Goal: Information Seeking & Learning: Find contact information

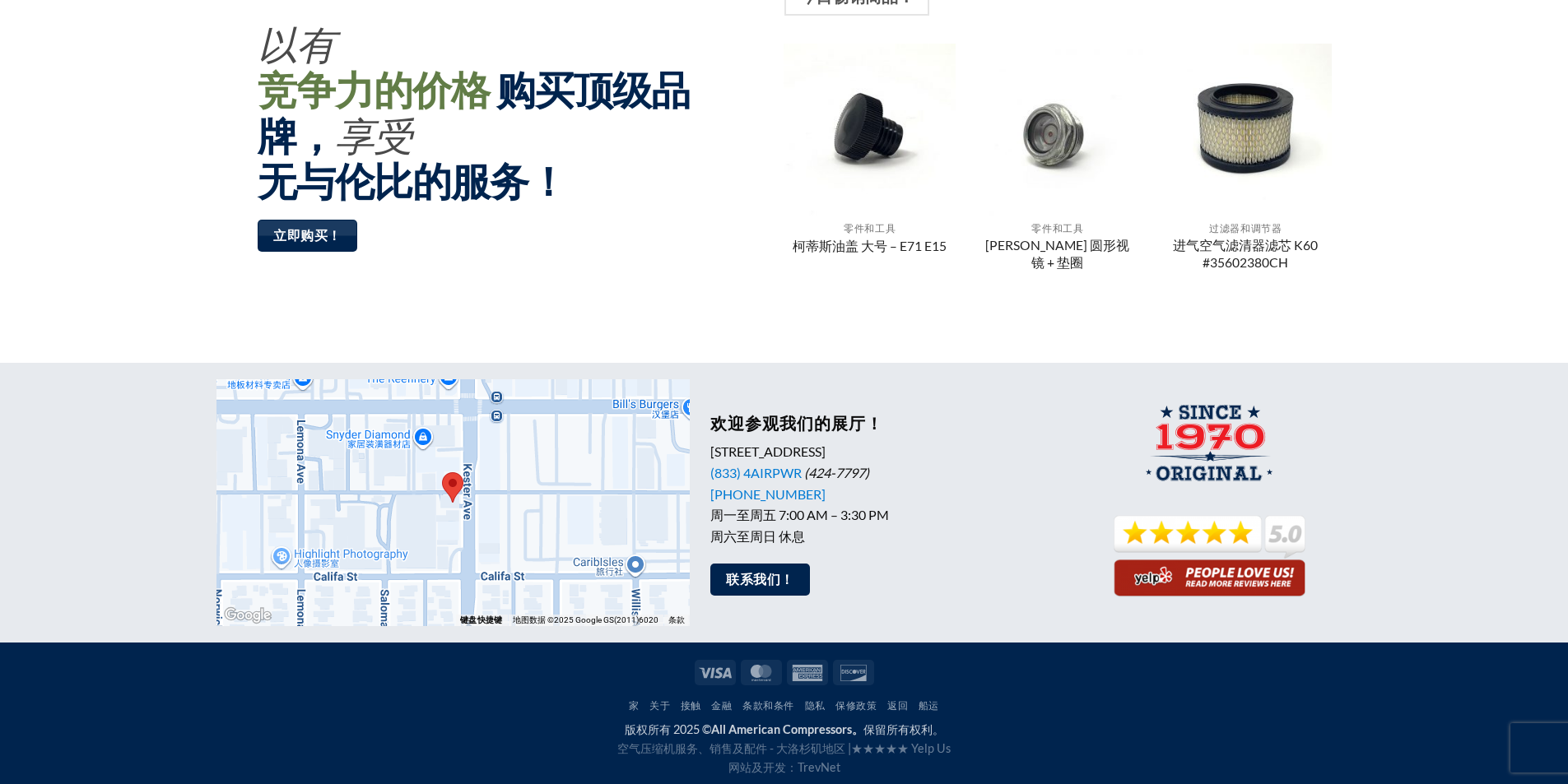
scroll to position [1271, 0]
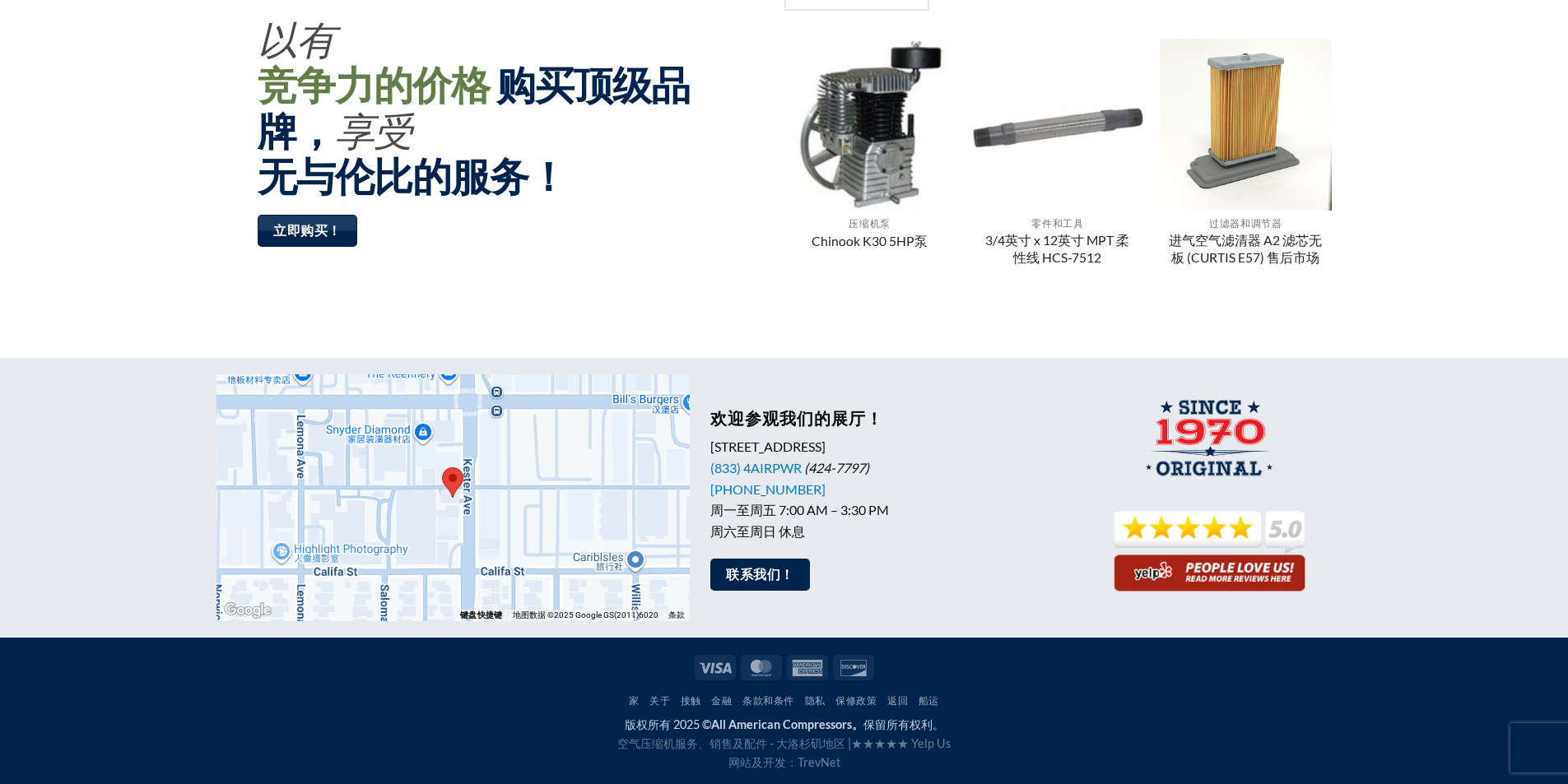
click at [1245, 760] on div "版权所有 2025 © All American Compressors。 保留所有权利。 空气压缩机服务、销售及配件 - 大洛杉矶地区 | ★★★★★ Ye…" at bounding box center [784, 743] width 1135 height 57
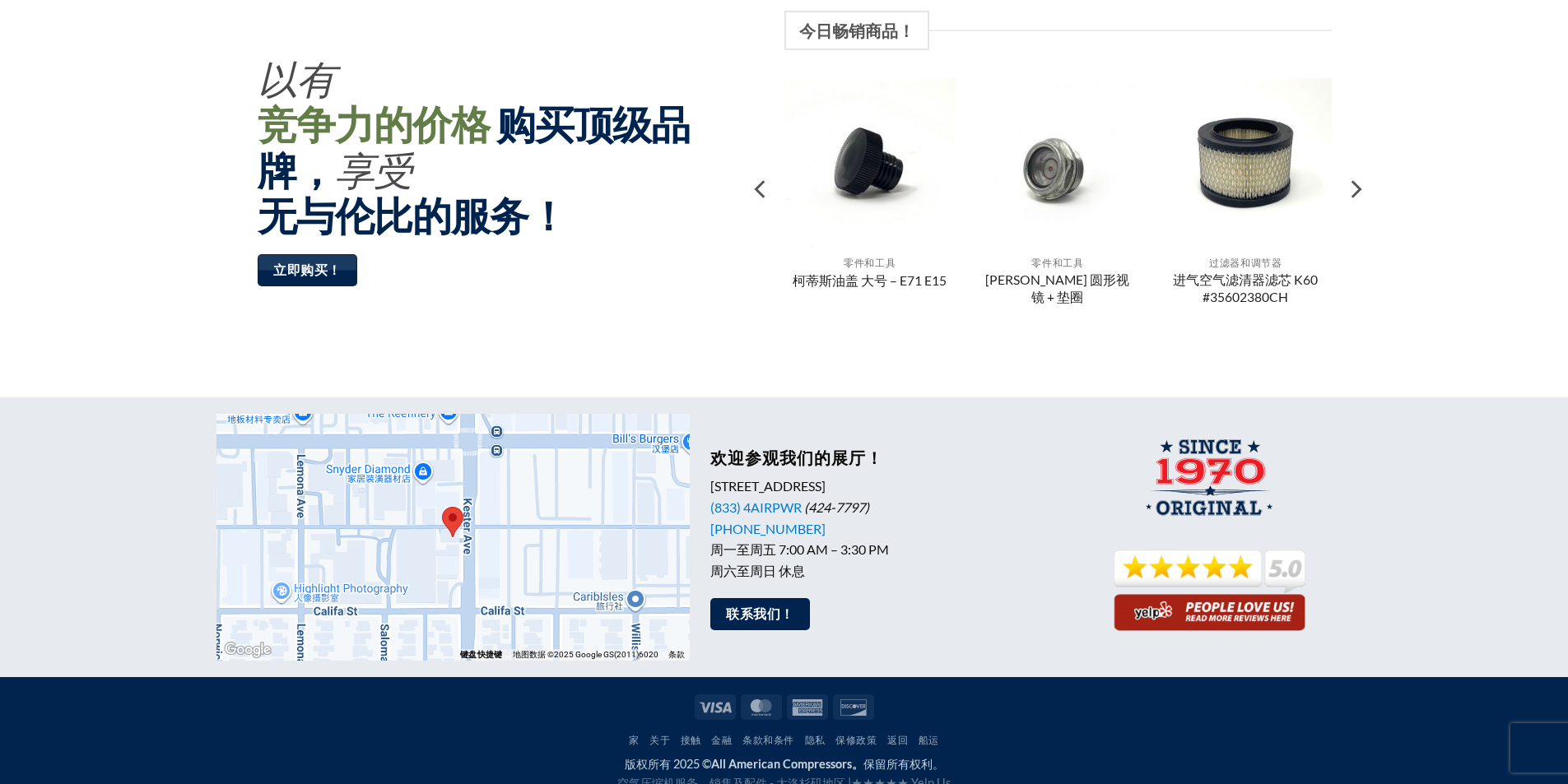
scroll to position [1235, 0]
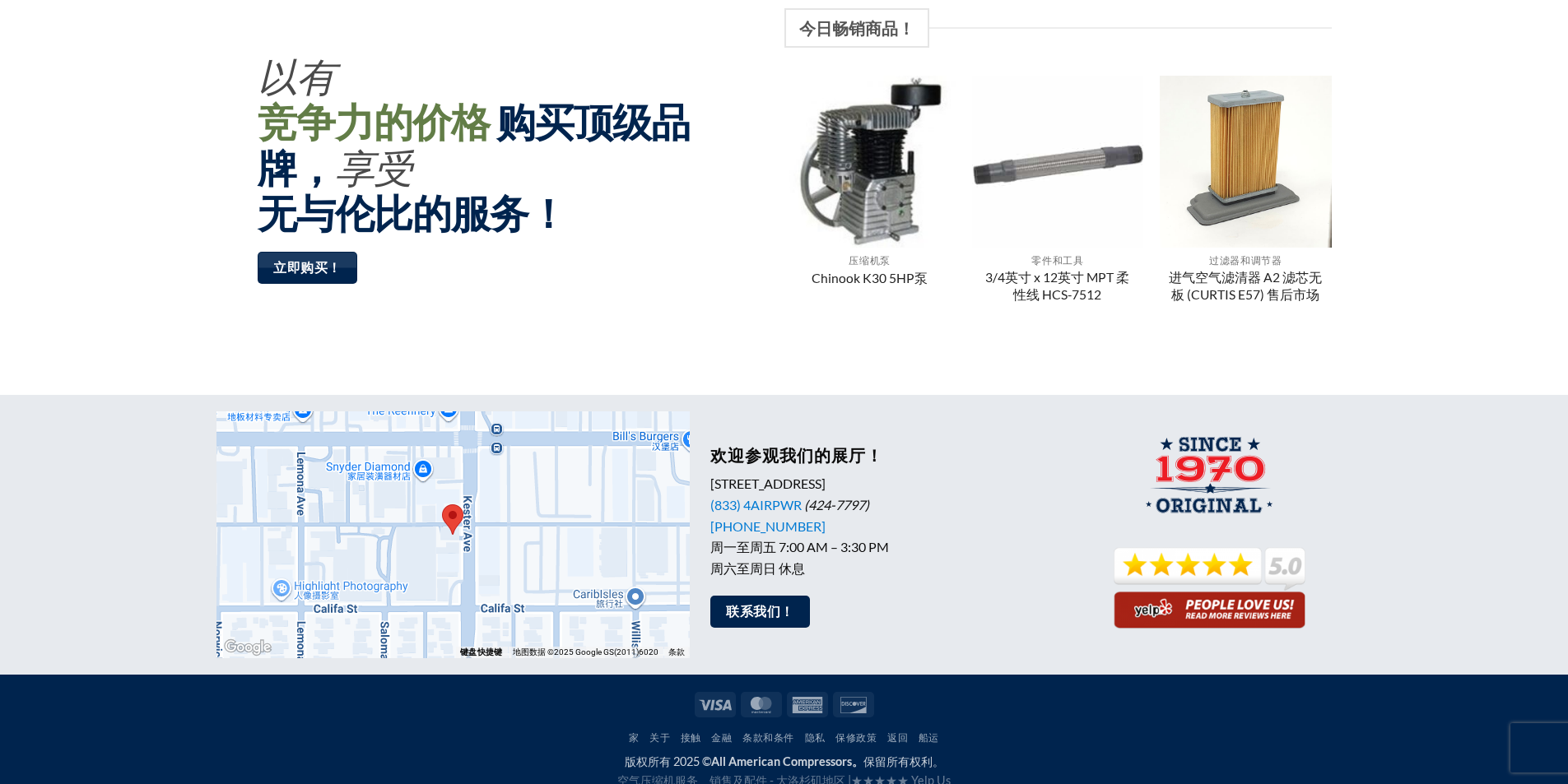
click at [558, 518] on div at bounding box center [453, 535] width 474 height 247
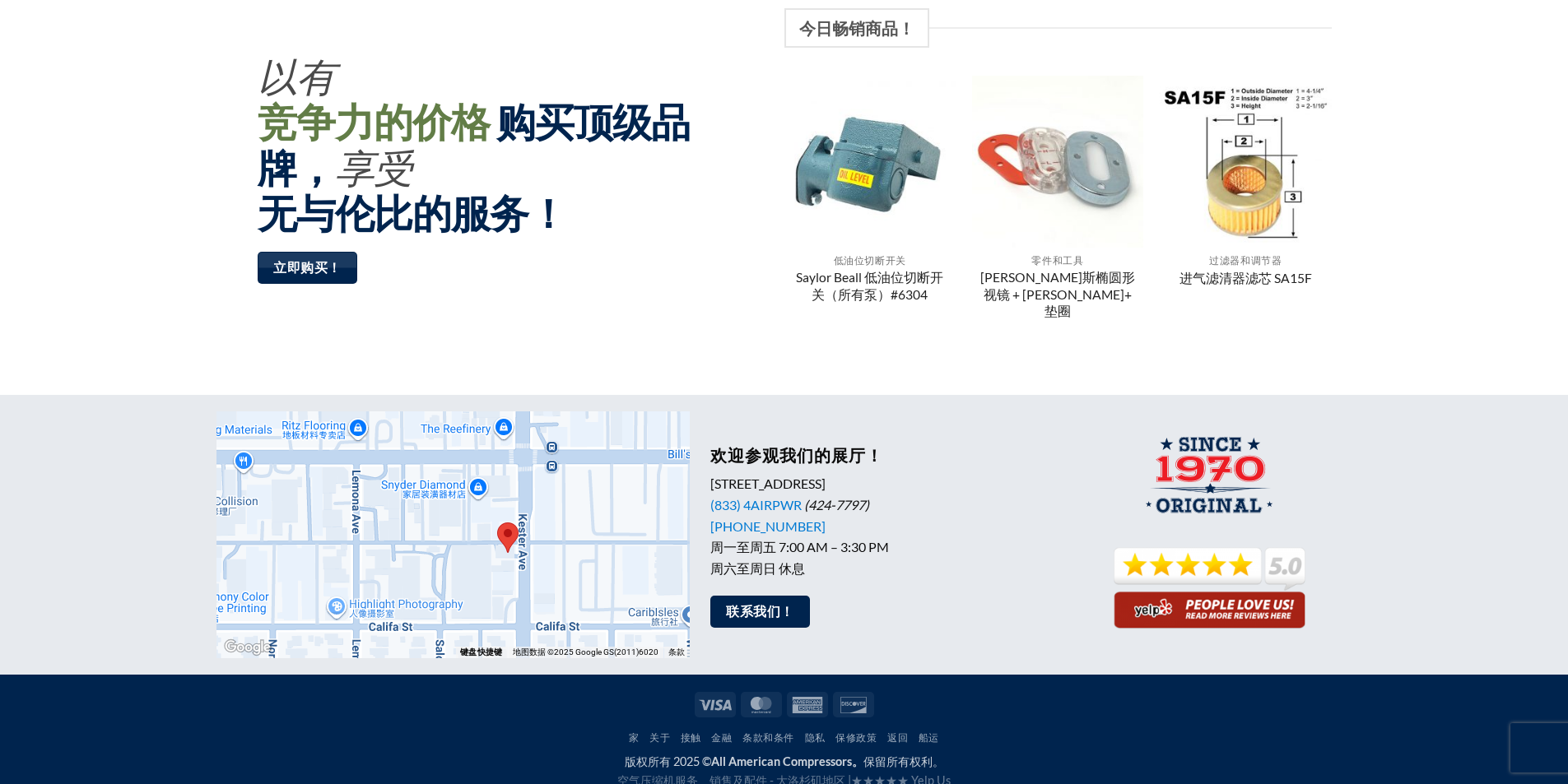
drag, startPoint x: 561, startPoint y: 510, endPoint x: 620, endPoint y: 523, distance: 60.4
click at [618, 522] on div at bounding box center [453, 535] width 474 height 247
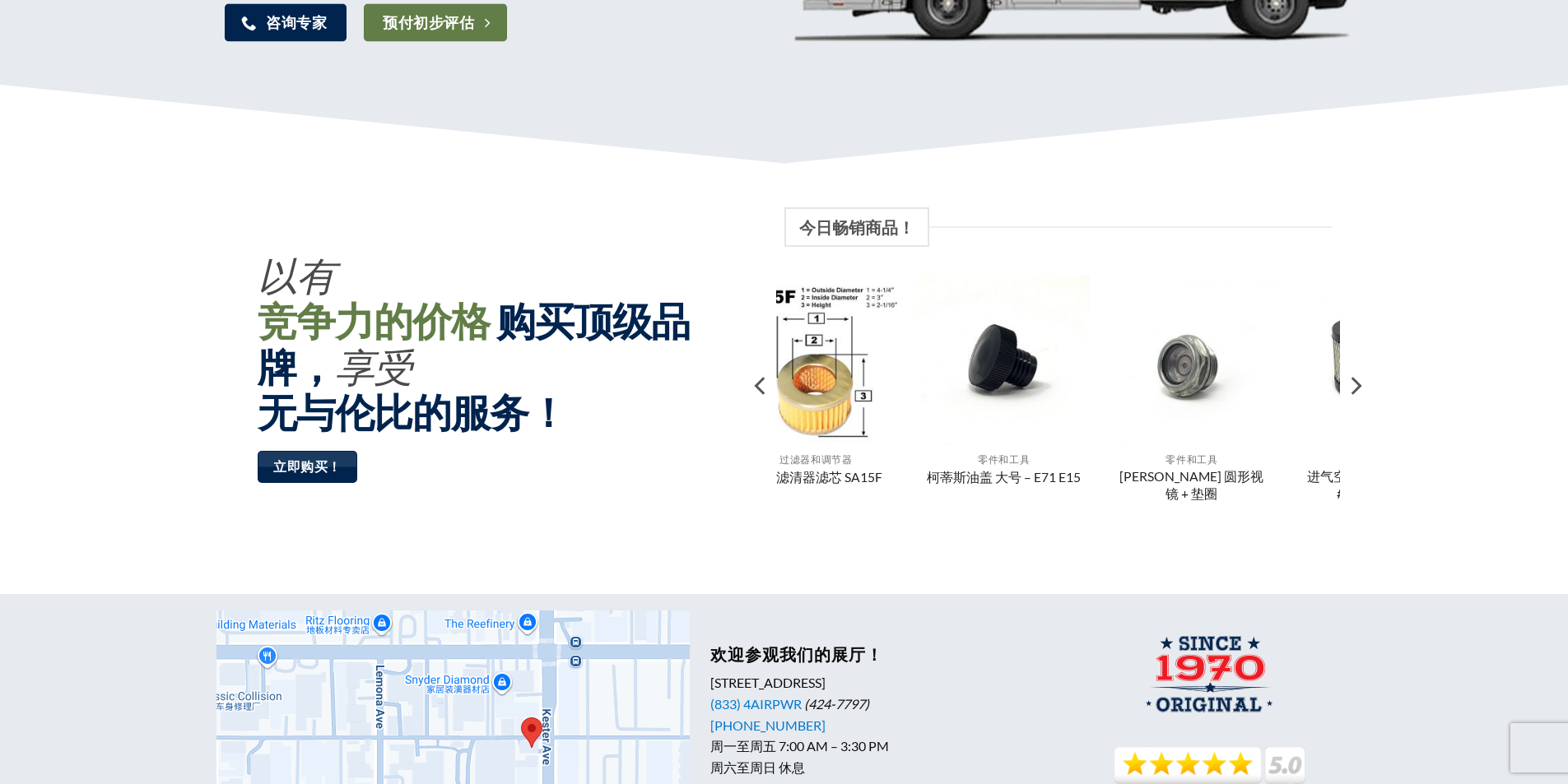
scroll to position [1152, 0]
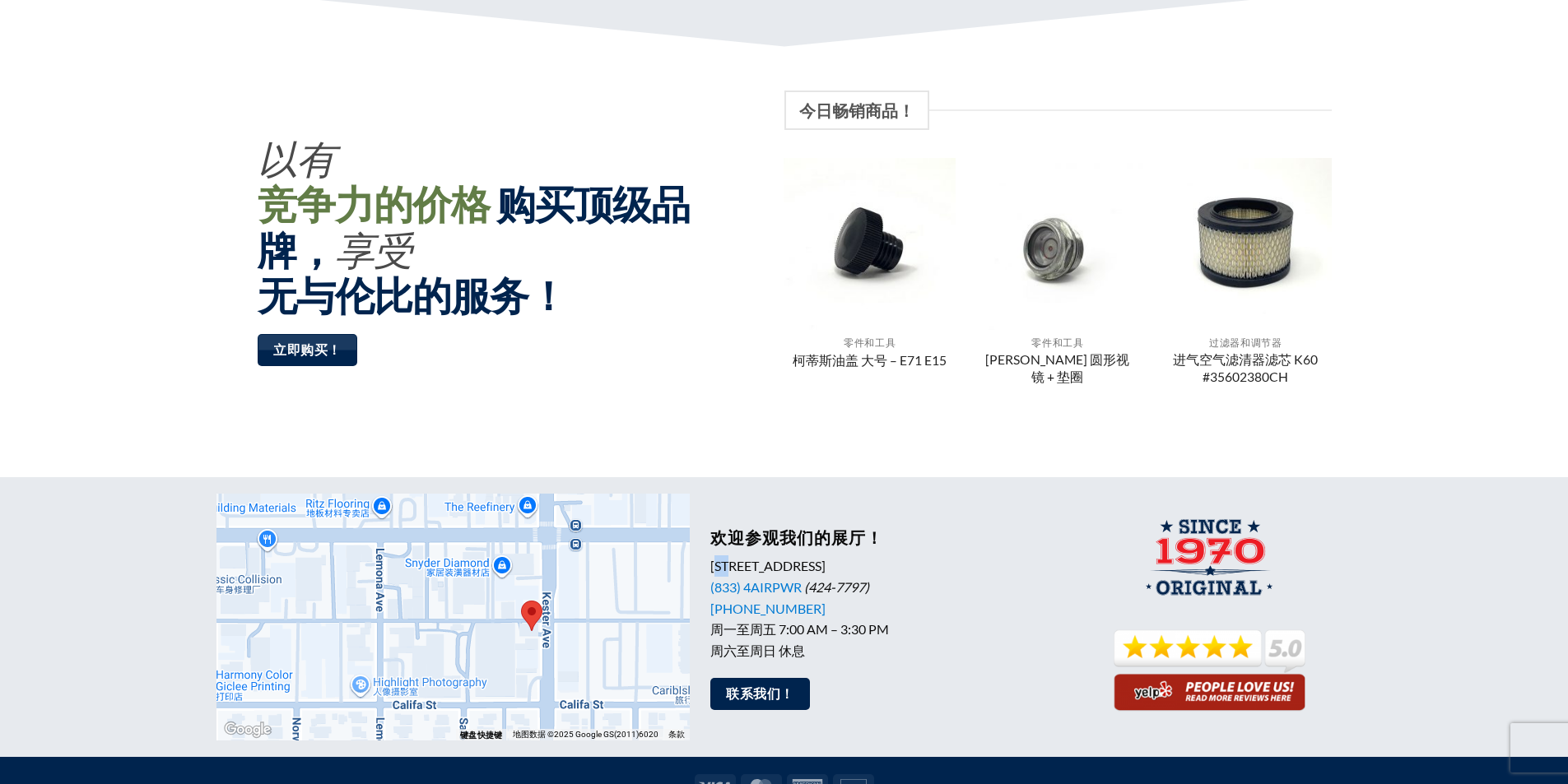
drag, startPoint x: 715, startPoint y: 566, endPoint x: 735, endPoint y: 564, distance: 20.1
click at [735, 564] on font "[STREET_ADDRESS]" at bounding box center [767, 566] width 115 height 16
click at [734, 550] on div "欢迎参观我们的展厅！ 5927 Kester Avenue, Van Nuys, CA 91411 (833) 4AIRPWR (424-7797) (818…" at bounding box center [889, 594] width 358 height 133
drag, startPoint x: 712, startPoint y: 564, endPoint x: 961, endPoint y: 560, distance: 249.0
click at [961, 560] on p "5927 Kester Avenue, Van Nuys, CA 91411 (833) 4AIRPWR (424-7797) (818) 785-9306 …" at bounding box center [889, 608] width 358 height 106
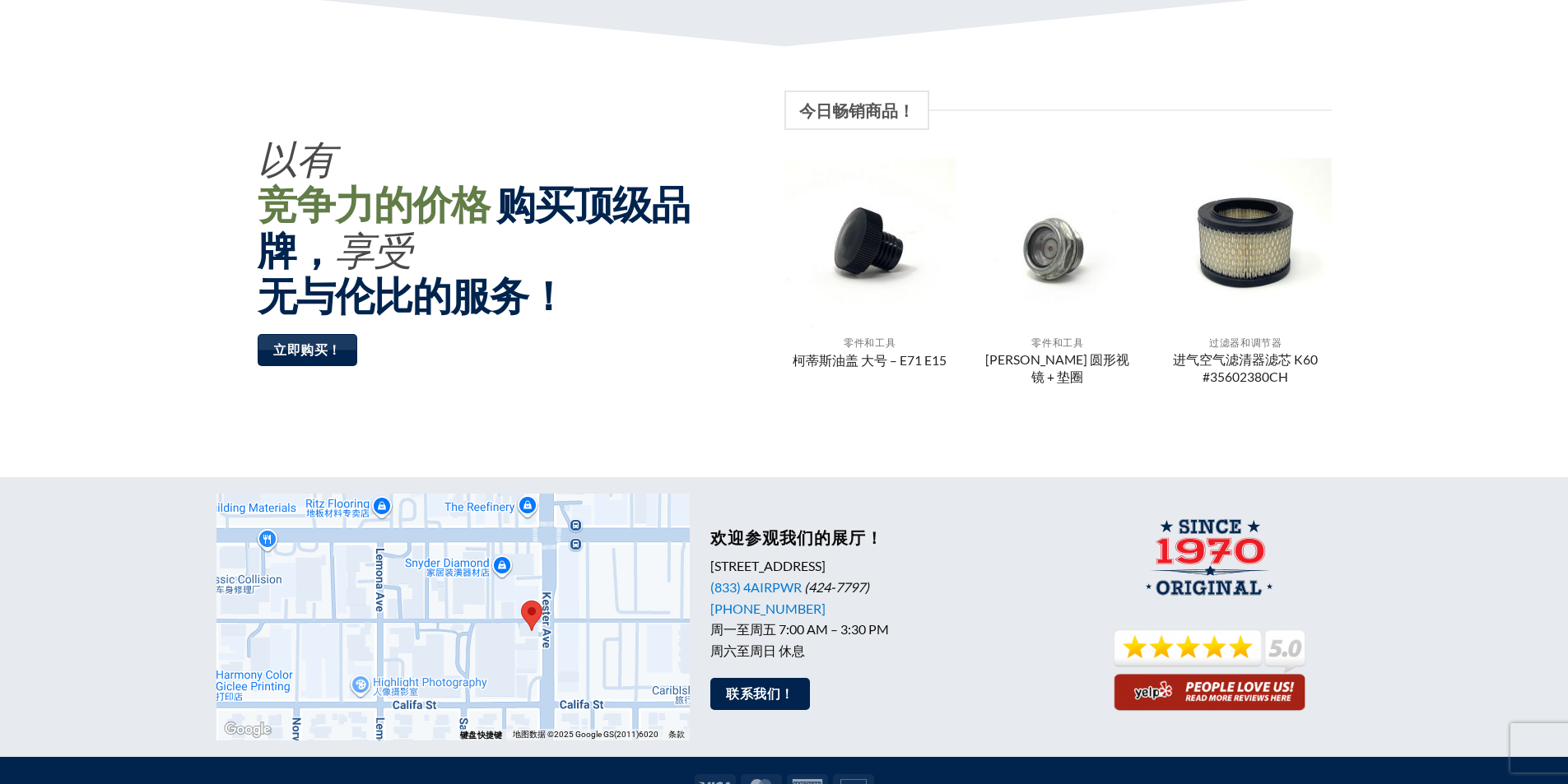
copy font "[STREET_ADDRESS]"
click at [1374, 647] on div "← 左移 → 右移 ↑ 上移 ↓ 下移 + 放大 - 缩小 家 左移 75% 结束 右移 75% 向上翻页 上移 75% 向下翻页 下移 75% 抱歉，此处无…" at bounding box center [784, 617] width 1568 height 247
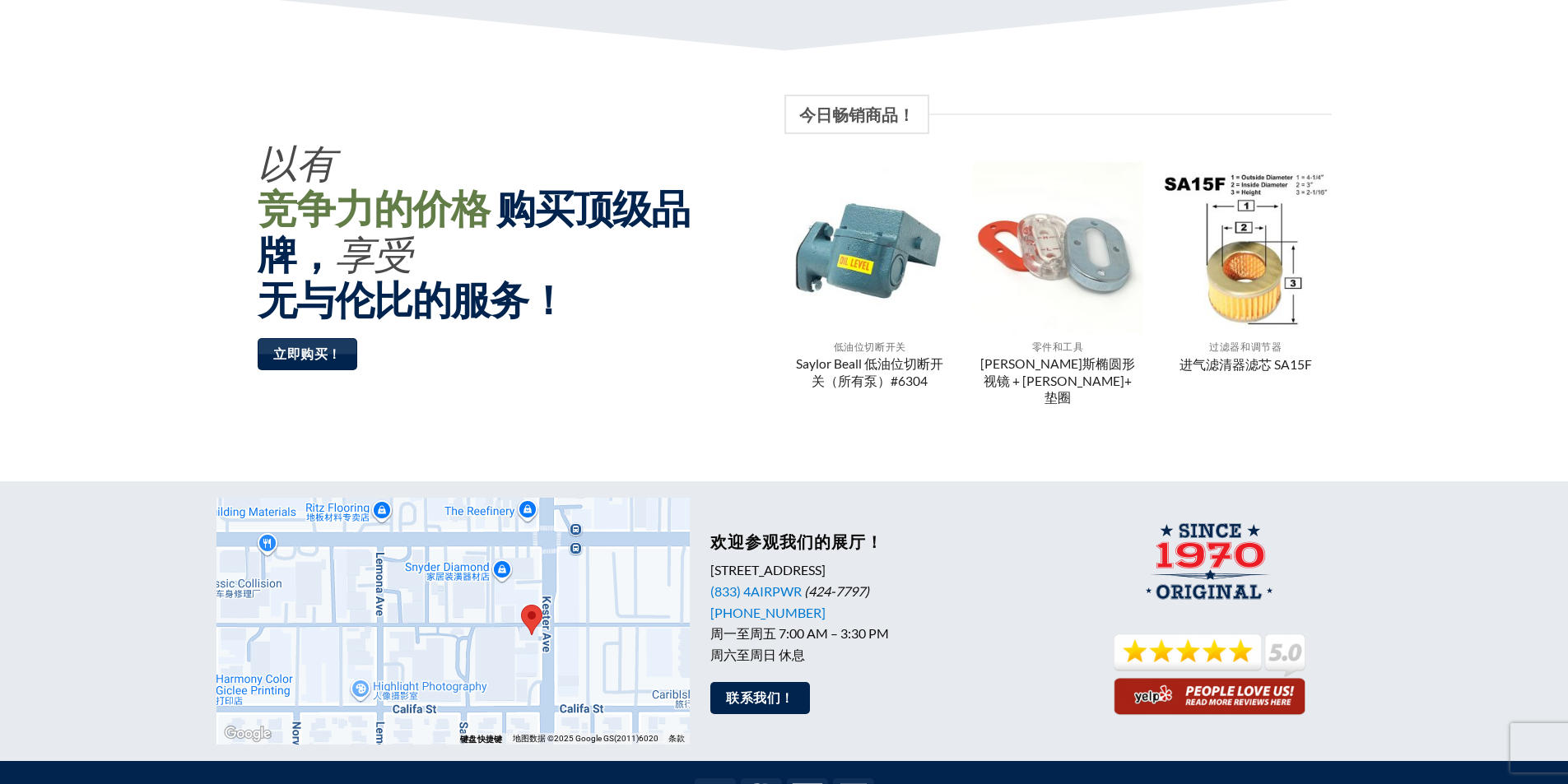
scroll to position [1271, 0]
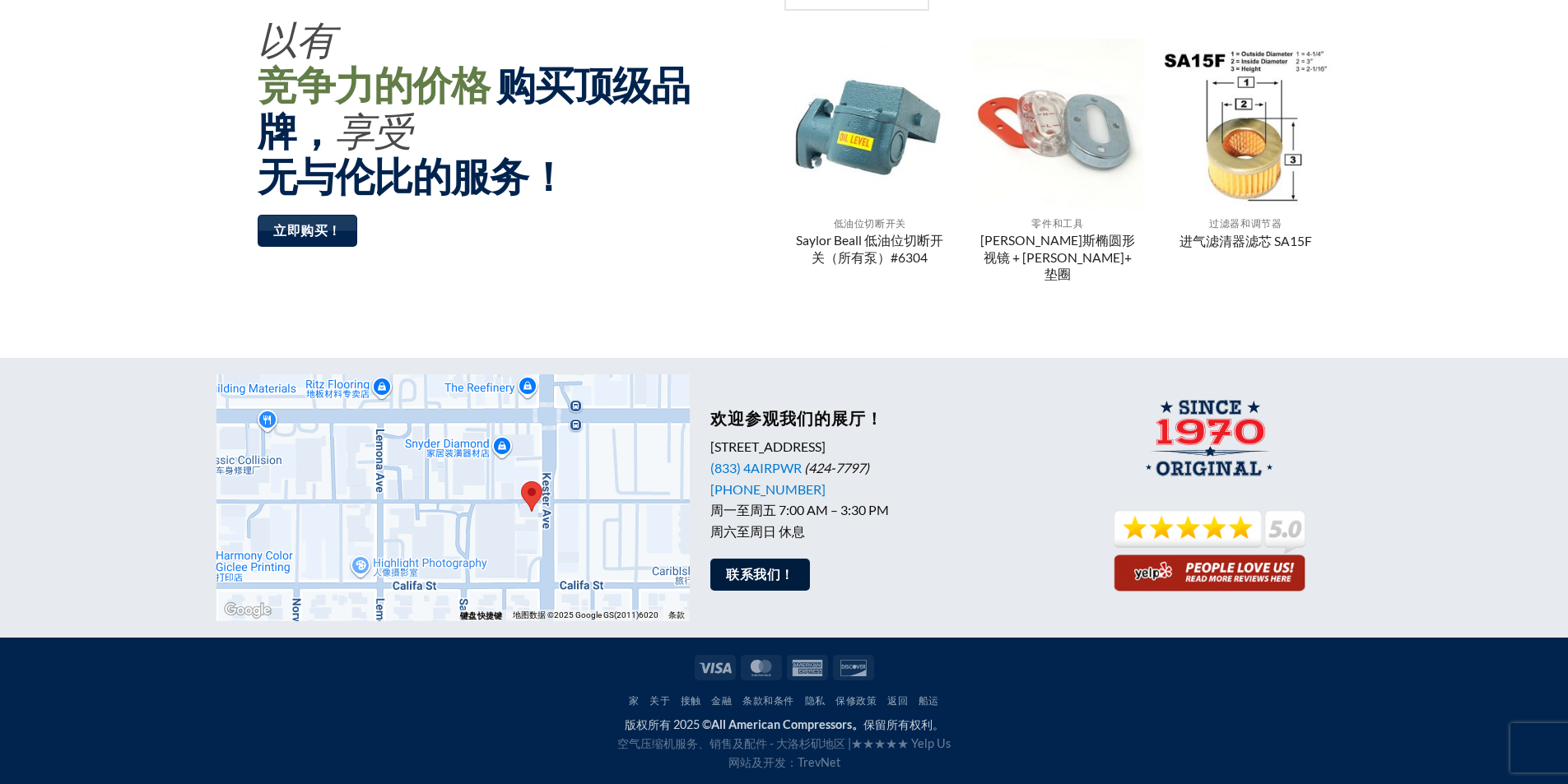
click at [740, 570] on font "联系我们！" at bounding box center [759, 574] width 67 height 15
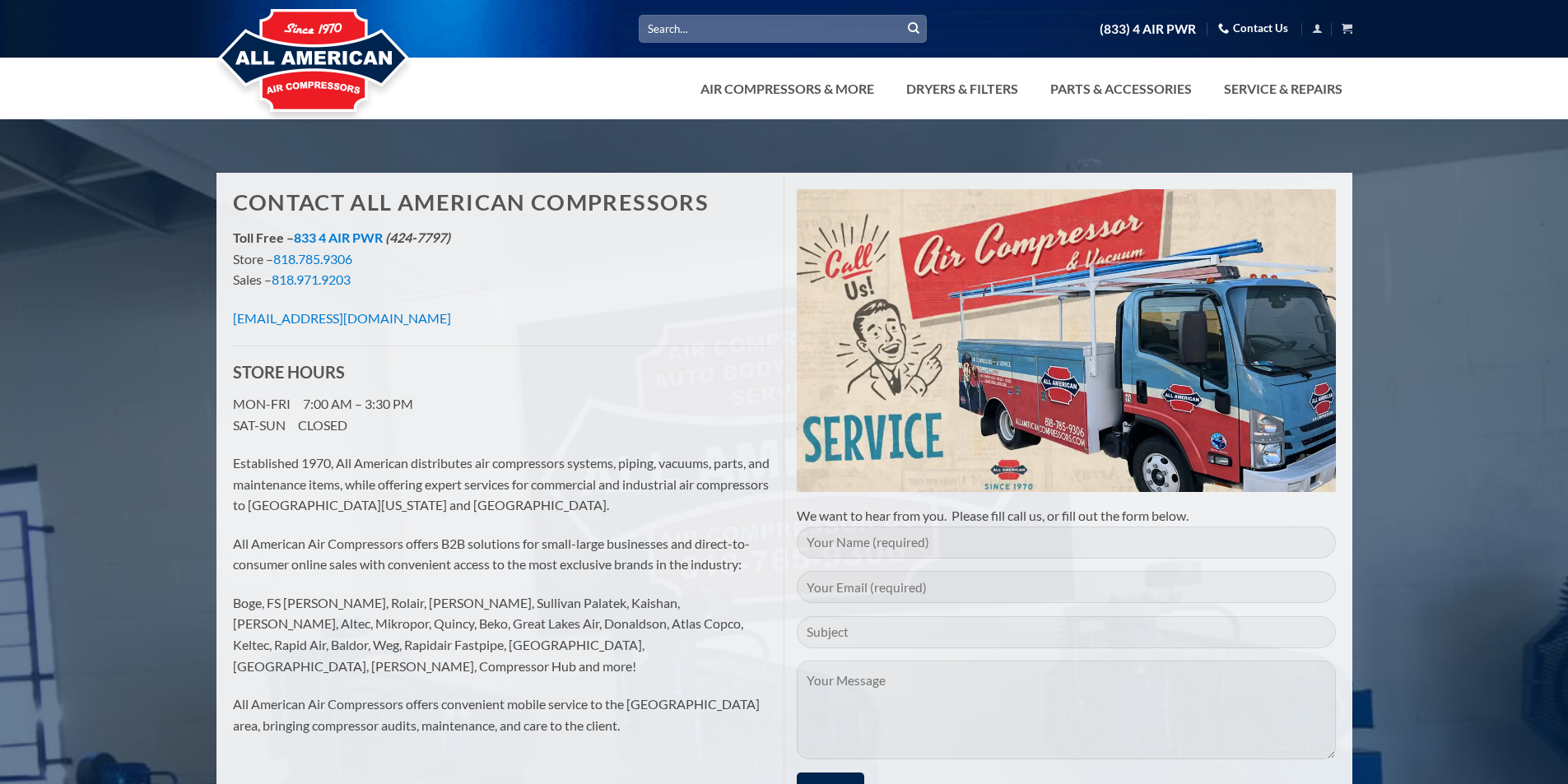
drag, startPoint x: 446, startPoint y: 317, endPoint x: 226, endPoint y: 324, distance: 220.1
click at [226, 324] on div "Contact All American Compressors Toll Free – 833 4 AIR PWR (424-7797) Store – 8…" at bounding box center [502, 471] width 563 height 589
drag, startPoint x: 313, startPoint y: 315, endPoint x: 167, endPoint y: 280, distance: 150.1
click at [167, 280] on div "Contact All American Compressors Toll Free – 833 4 AIR PWR (424-7797) Store – 8…" at bounding box center [784, 726] width 1568 height 1163
drag, startPoint x: 225, startPoint y: 323, endPoint x: 448, endPoint y: 311, distance: 223.3
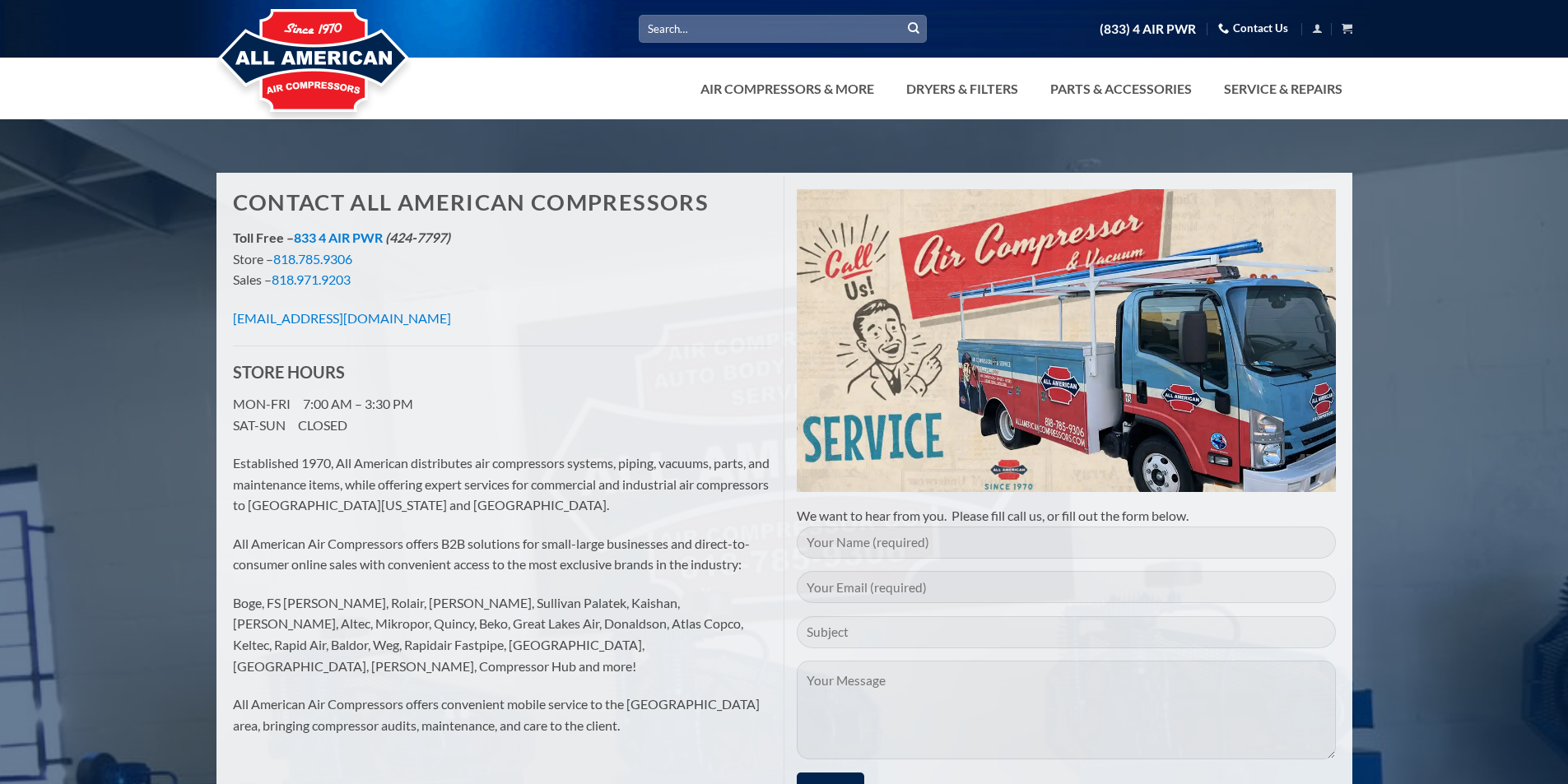
click at [448, 311] on div "Contact All American Compressors Toll Free – 833 4 AIR PWR (424-7797) Store – 8…" at bounding box center [502, 471] width 563 height 589
copy link "info@allamericancompressors.com"
click at [440, 316] on p "info@allamericancompressors.com" at bounding box center [502, 318] width 539 height 22
drag, startPoint x: 440, startPoint y: 316, endPoint x: 272, endPoint y: 314, distance: 168.0
click at [224, 319] on div "Contact All American Compressors Toll Free – 833 4 AIR PWR (424-7797) Store – 8…" at bounding box center [502, 471] width 563 height 589
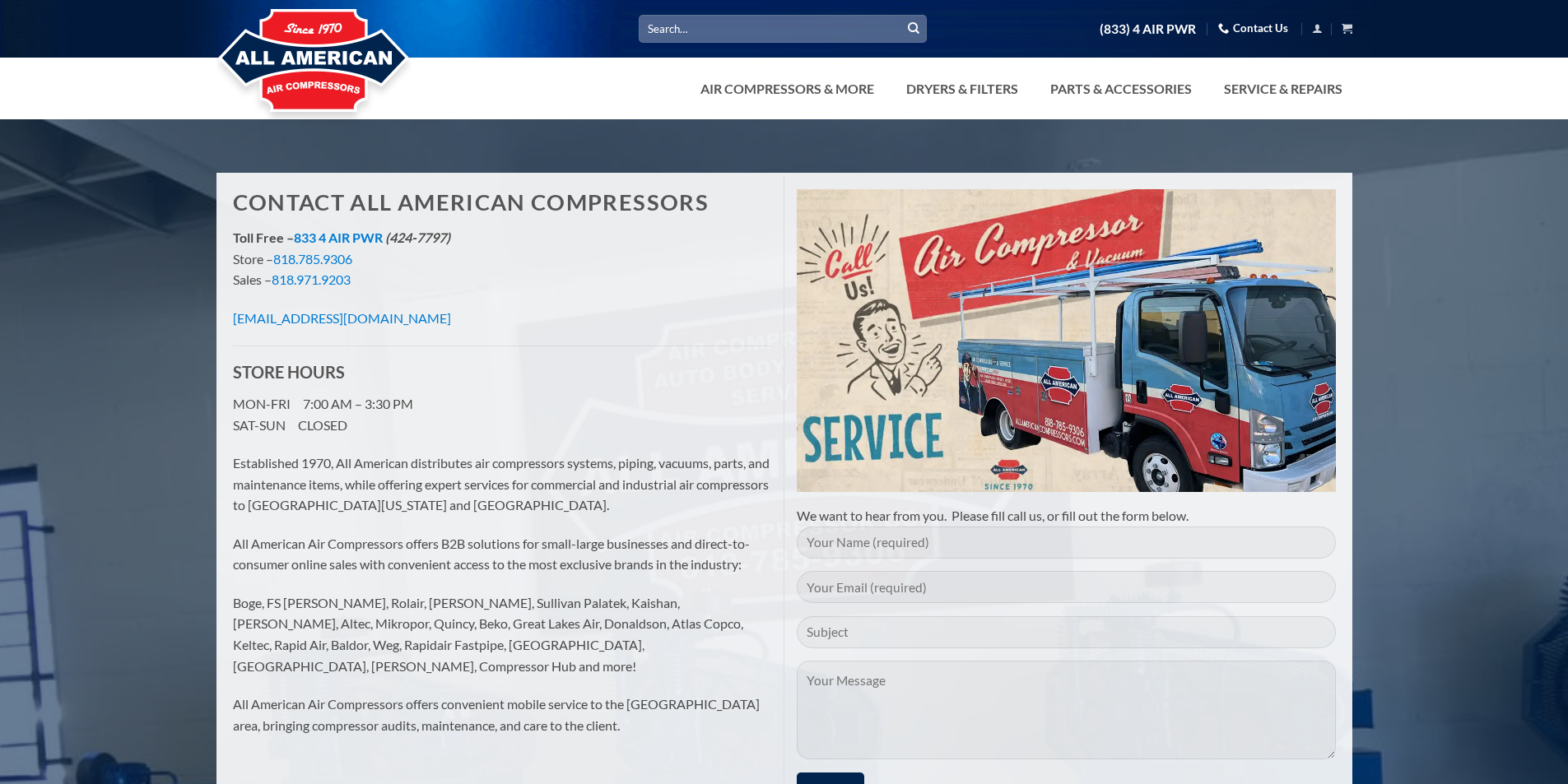
drag, startPoint x: 319, startPoint y: 312, endPoint x: 228, endPoint y: 285, distance: 94.9
click at [228, 285] on div "Contact All American Compressors Toll Free – 833 4 AIR PWR (424-7797) Store – 8…" at bounding box center [502, 471] width 563 height 589
drag, startPoint x: 446, startPoint y: 315, endPoint x: 227, endPoint y: 317, distance: 219.0
click at [227, 317] on div "Contact All American Compressors Toll Free – 833 4 AIR PWR (424-7797) Store – 8…" at bounding box center [502, 471] width 563 height 589
copy link "info@allamericancompressors.com"
